Goal: Task Accomplishment & Management: Use online tool/utility

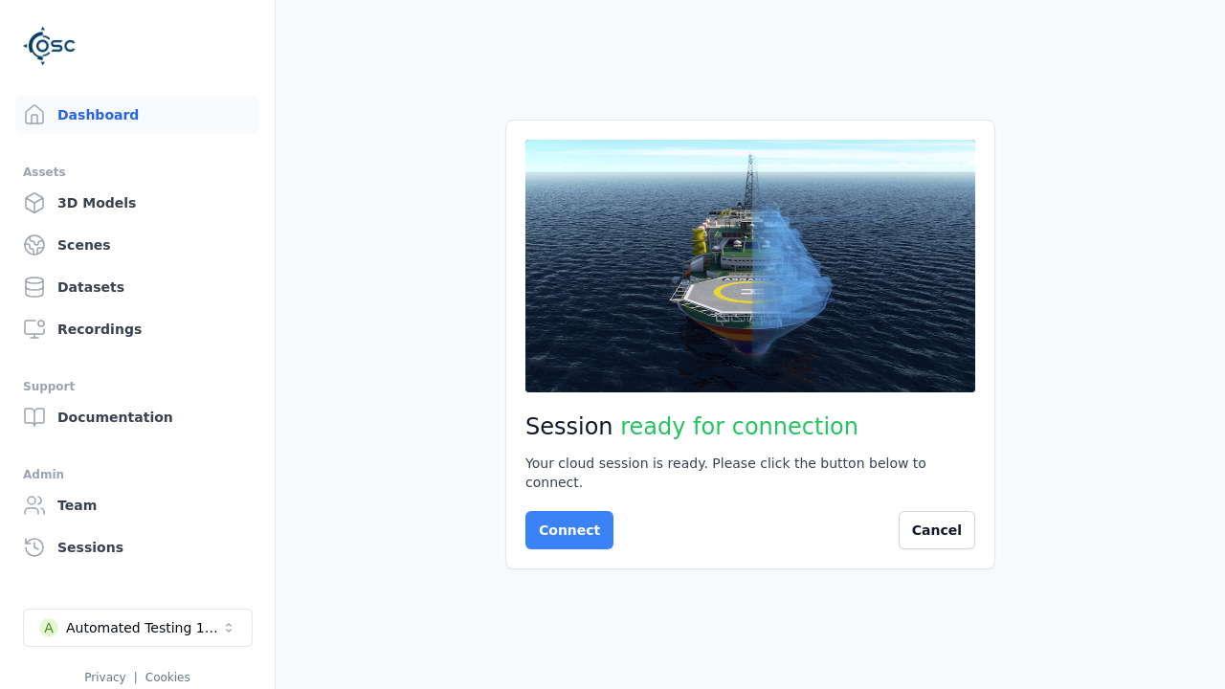
click at [564, 521] on button "Connect" at bounding box center [569, 530] width 88 height 38
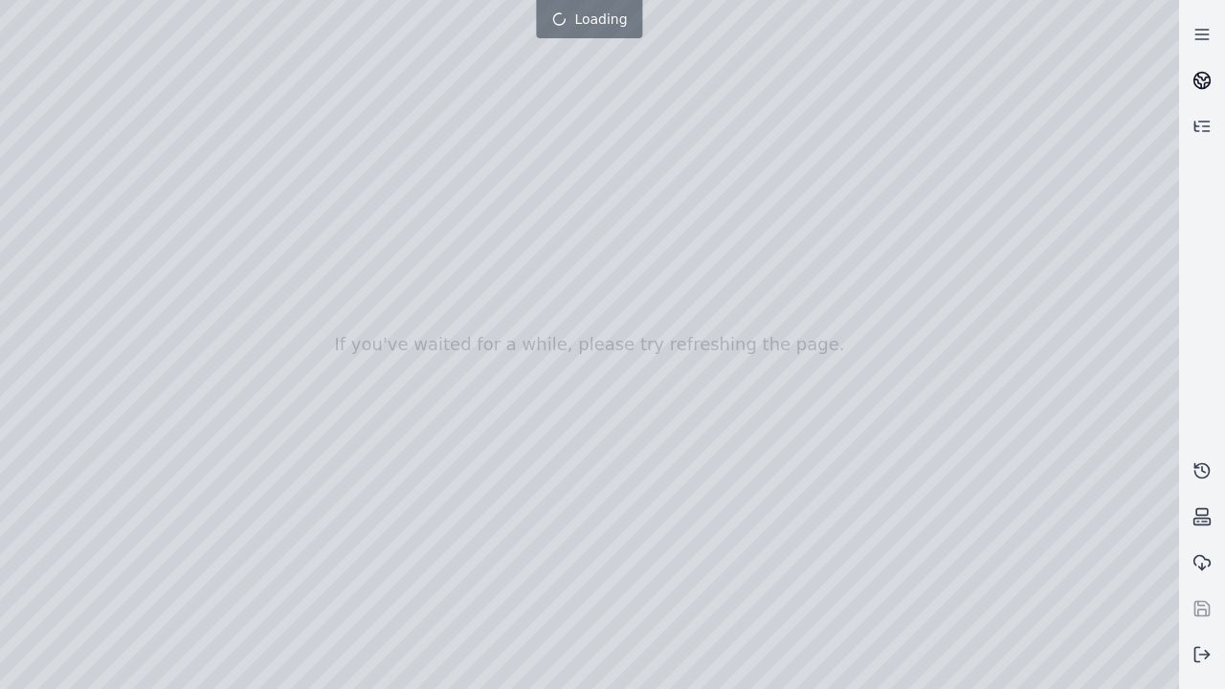
click at [1213, 75] on link at bounding box center [1202, 80] width 46 height 46
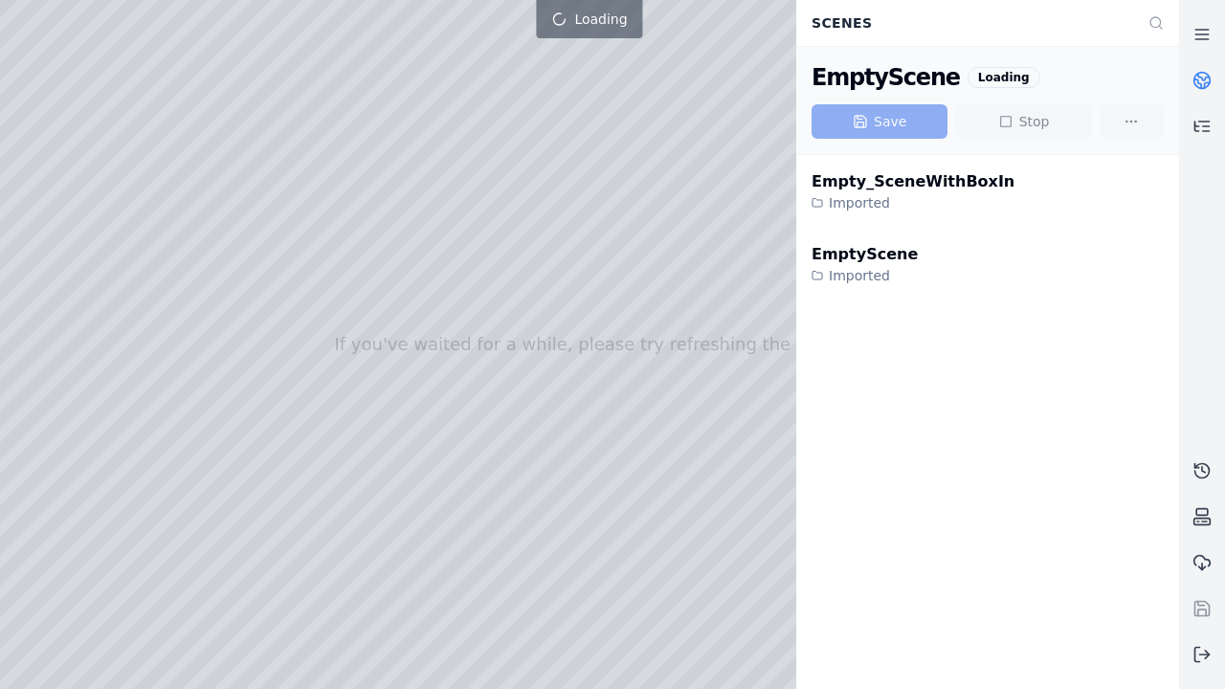
click at [1213, 75] on link at bounding box center [1202, 80] width 46 height 46
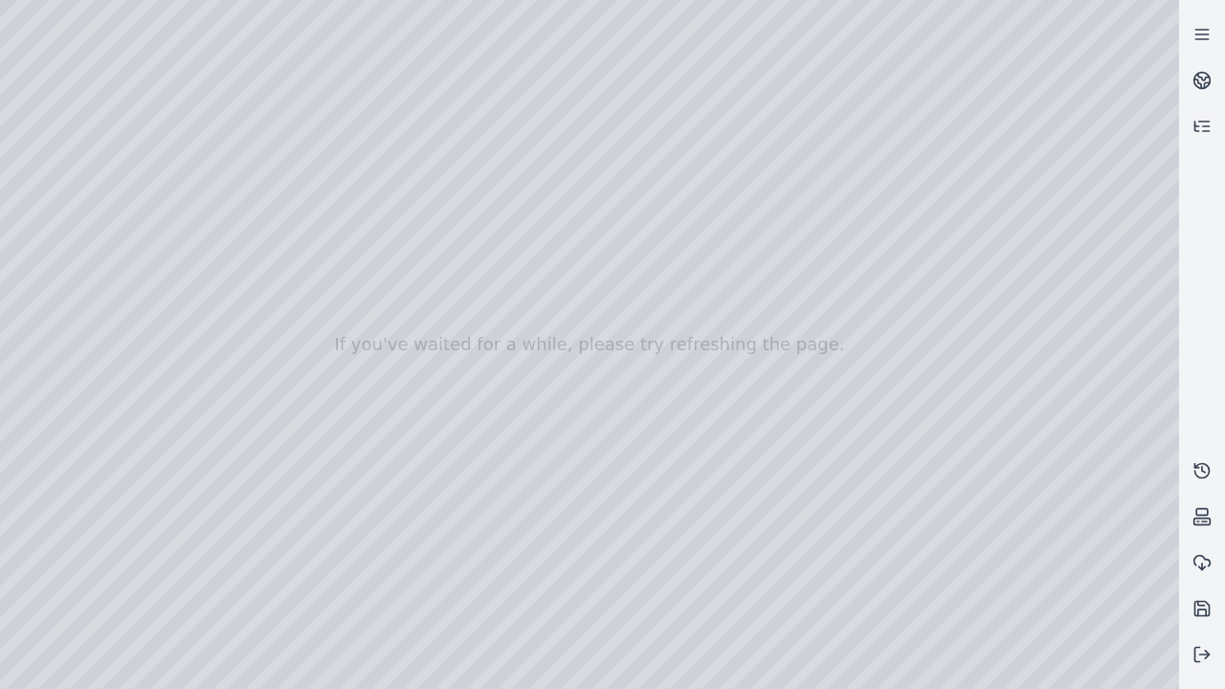
click at [5, 5] on div at bounding box center [589, 344] width 1179 height 689
click at [1080, 675] on div at bounding box center [589, 344] width 1179 height 689
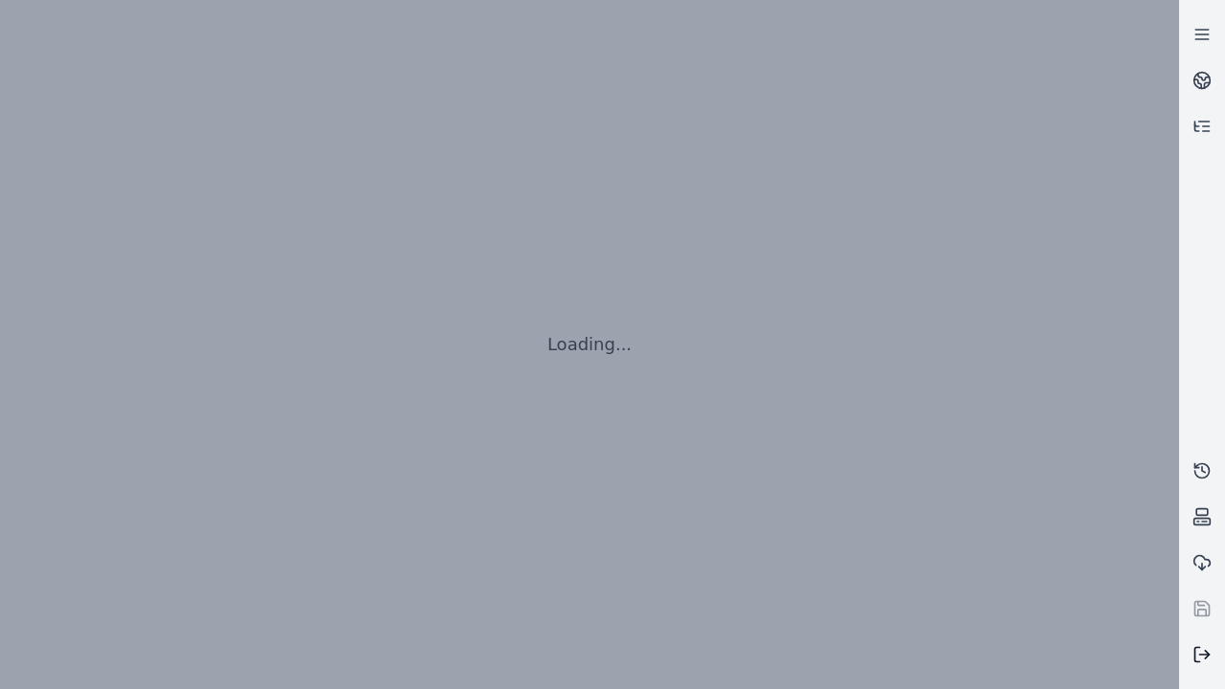
click at [1202, 655] on line at bounding box center [1205, 655] width 10 height 0
